Goal: Task Accomplishment & Management: Use online tool/utility

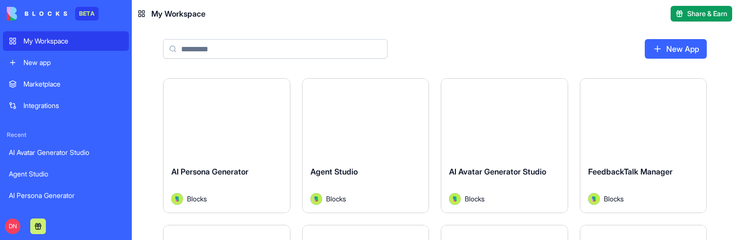
click at [236, 122] on button "Launch" at bounding box center [226, 118] width 73 height 20
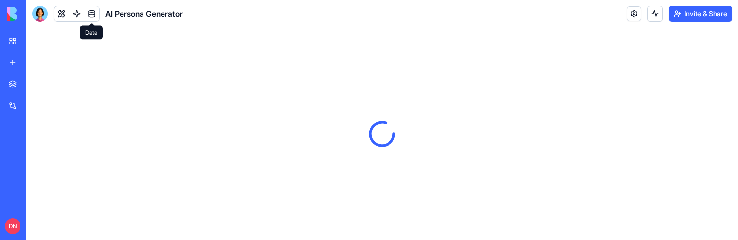
click at [92, 8] on link at bounding box center [91, 13] width 15 height 15
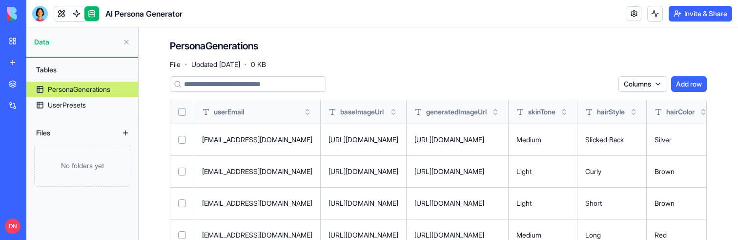
click at [124, 134] on button at bounding box center [126, 133] width 16 height 16
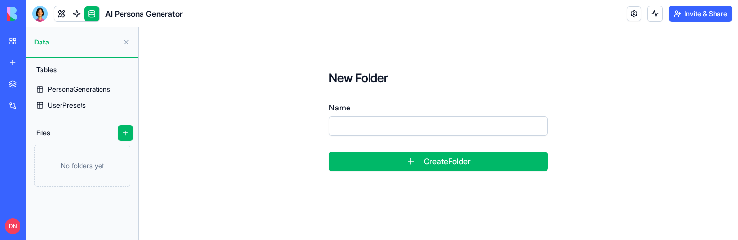
click at [124, 134] on button at bounding box center [126, 133] width 16 height 16
click at [327, 80] on form "New Folder Name Create Folder" at bounding box center [438, 120] width 281 height 163
drag, startPoint x: 328, startPoint y: 79, endPoint x: 402, endPoint y: 80, distance: 74.2
click at [402, 80] on form "New Folder Name Create Folder" at bounding box center [438, 120] width 281 height 163
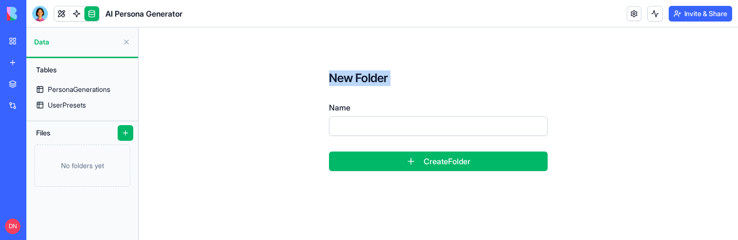
copy div "New Folder Name"
click at [353, 80] on h3 "New Folder" at bounding box center [438, 78] width 219 height 16
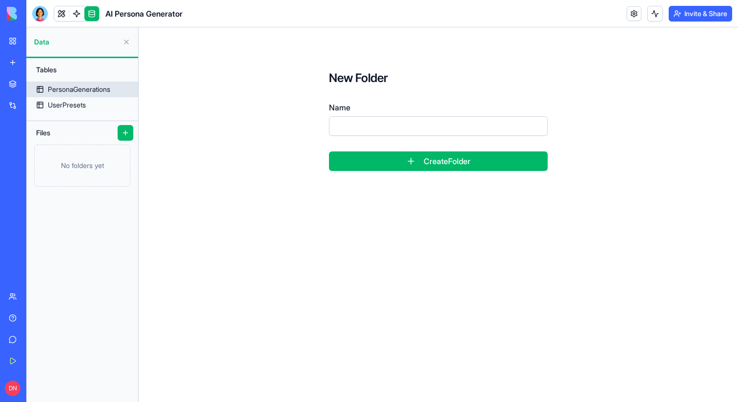
click at [107, 84] on div "PersonaGenerations" at bounding box center [79, 89] width 62 height 10
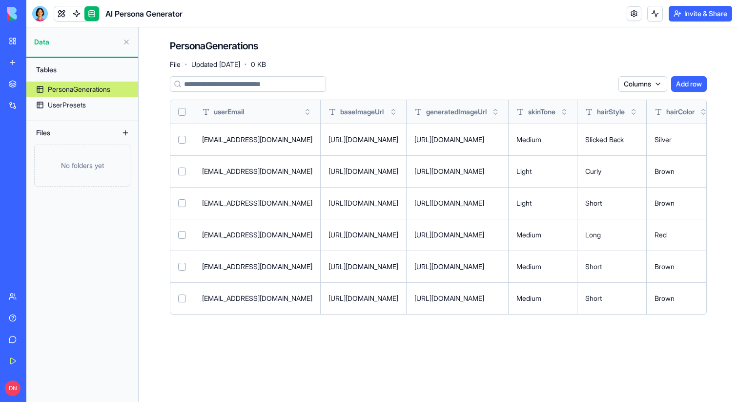
click at [126, 131] on button at bounding box center [126, 133] width 16 height 16
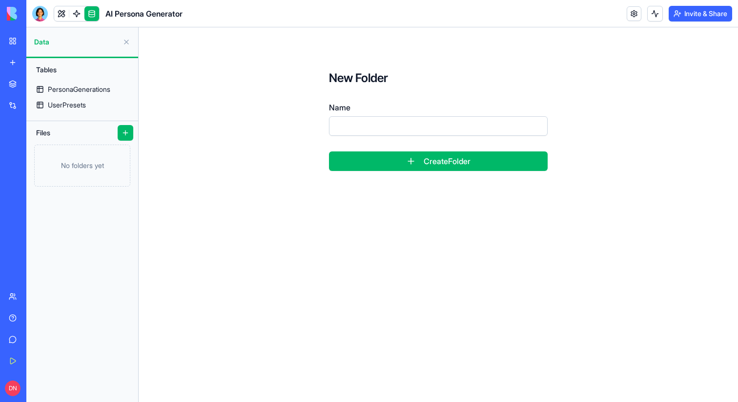
click at [416, 133] on input "Name" at bounding box center [438, 126] width 219 height 20
type input "******"
click at [377, 161] on button "Create Folder" at bounding box center [438, 161] width 219 height 20
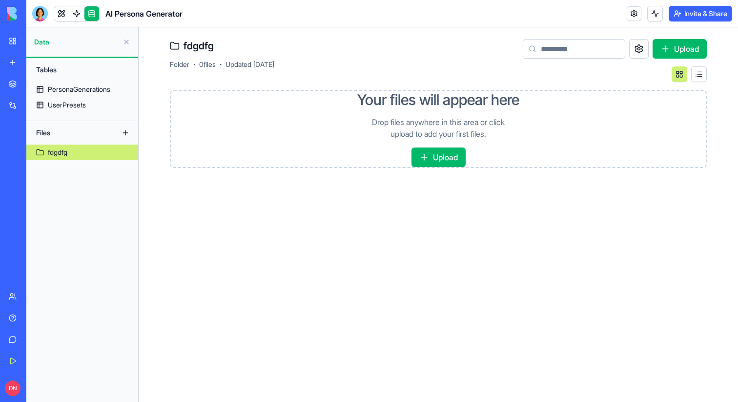
click at [120, 132] on button at bounding box center [126, 133] width 16 height 16
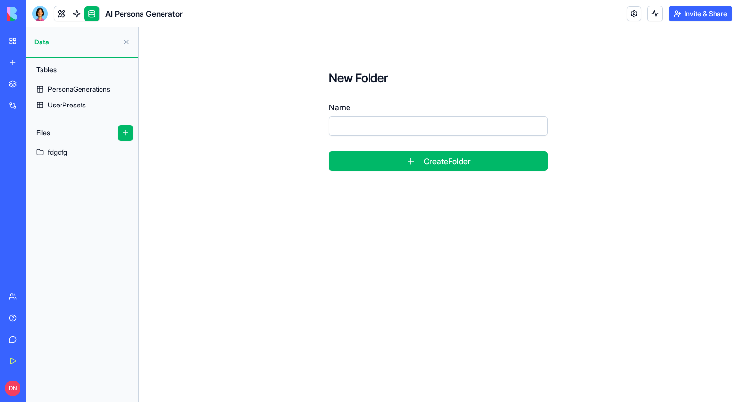
click at [383, 123] on input "Name" at bounding box center [438, 126] width 219 height 20
type input "*********"
click at [435, 158] on button "Create Folder" at bounding box center [438, 161] width 219 height 20
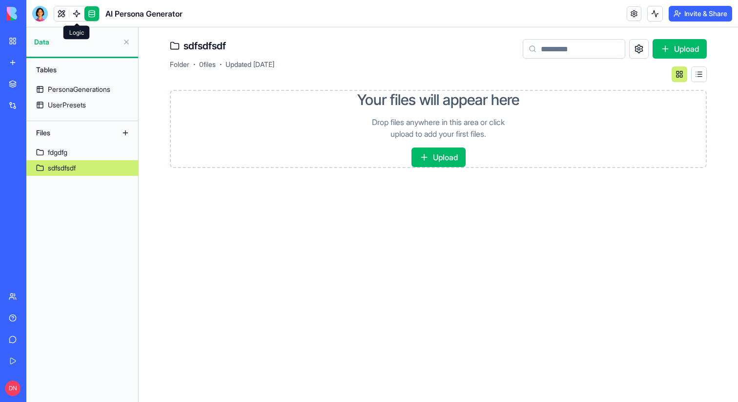
click at [74, 18] on link at bounding box center [76, 13] width 15 height 15
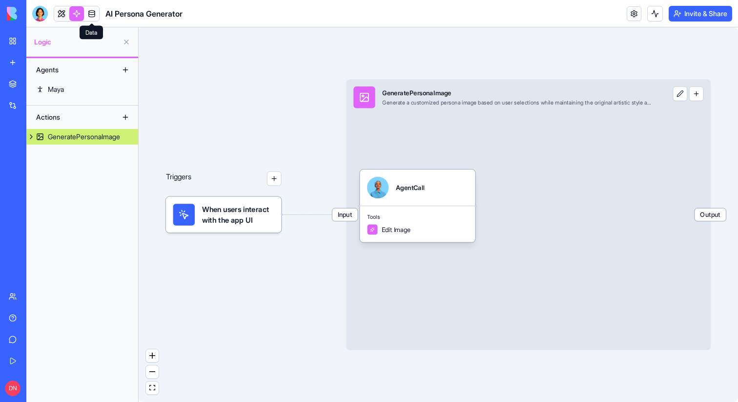
click at [85, 15] on link at bounding box center [91, 13] width 15 height 15
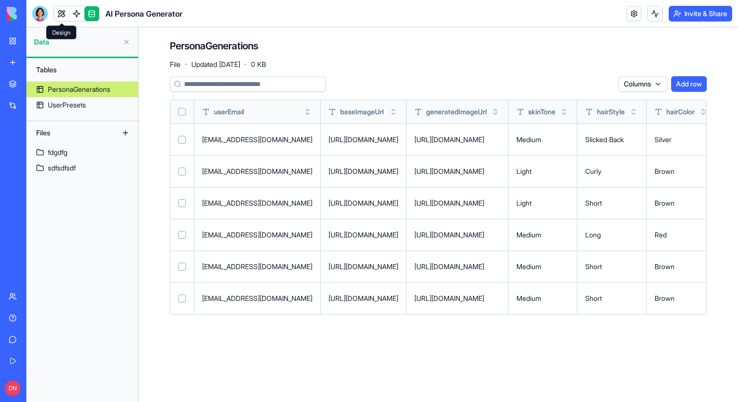
click at [66, 8] on link at bounding box center [61, 13] width 15 height 15
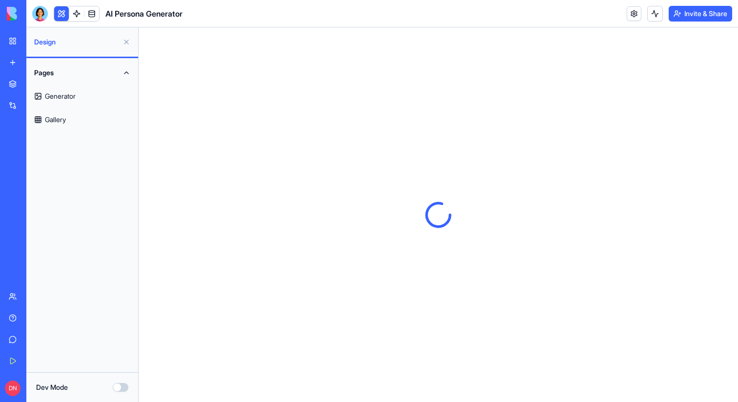
click at [72, 95] on link "Generator" at bounding box center [82, 95] width 106 height 23
